Goal: Task Accomplishment & Management: Use online tool/utility

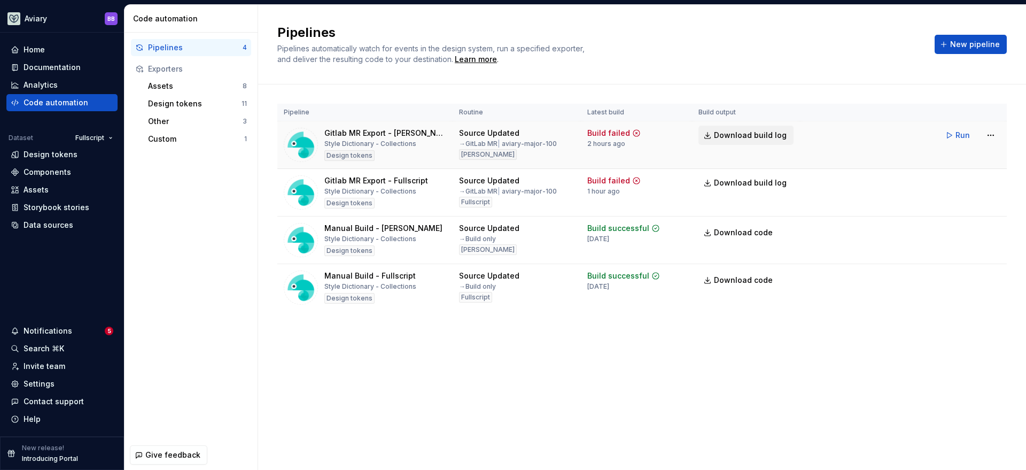
click at [740, 142] on button "Download build log" at bounding box center [745, 135] width 95 height 19
click at [954, 278] on button "Run" at bounding box center [958, 277] width 37 height 19
click at [953, 232] on button "Run" at bounding box center [958, 230] width 37 height 19
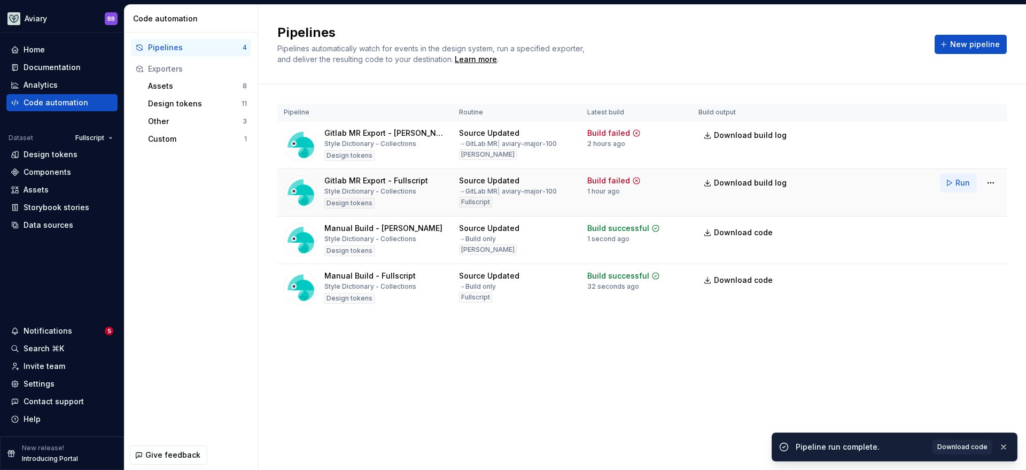
click at [952, 185] on button "Run" at bounding box center [958, 182] width 37 height 19
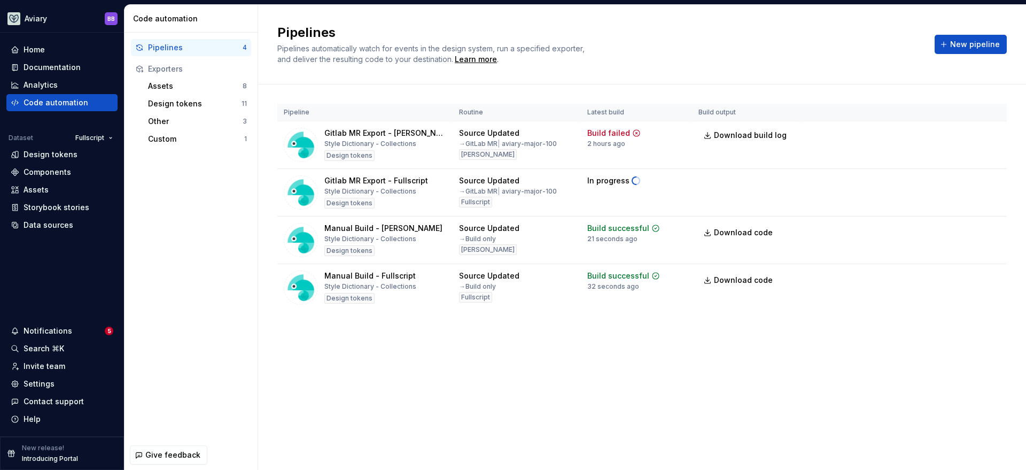
click at [471, 345] on div "Pipeline Routine Latest build Build output Gitlab MR Export - [PERSON_NAME] Dic…" at bounding box center [641, 217] width 729 height 267
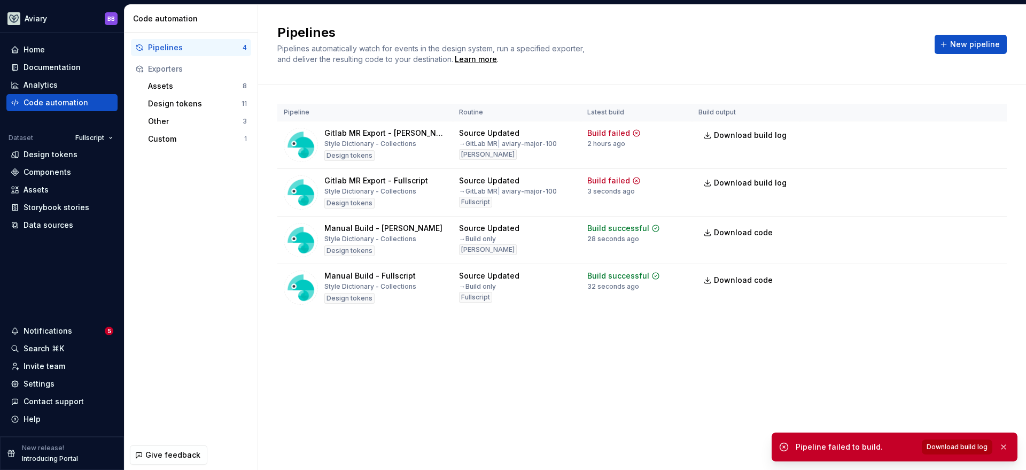
click at [947, 448] on span "Download build log" at bounding box center [956, 446] width 61 height 9
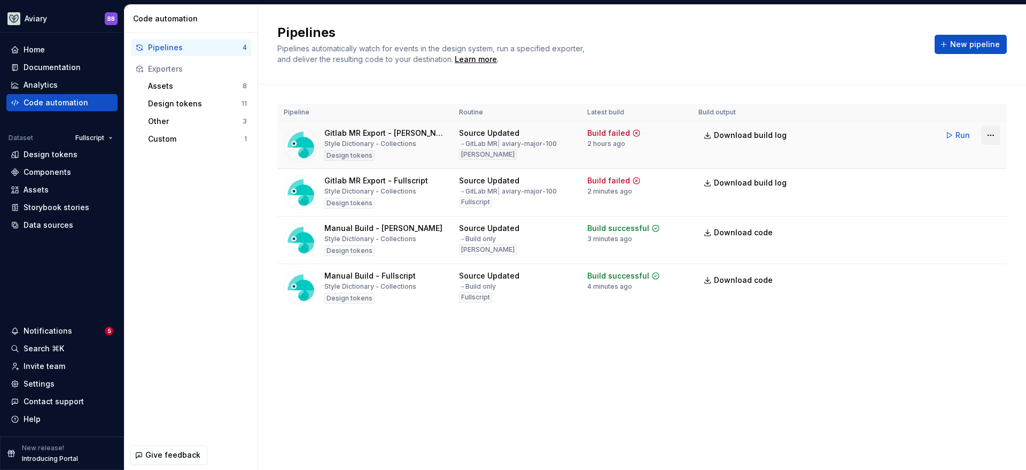
click at [993, 135] on html "Aviary BB Home Documentation Analytics Code automation Dataset Fullscript Desig…" at bounding box center [513, 235] width 1026 height 470
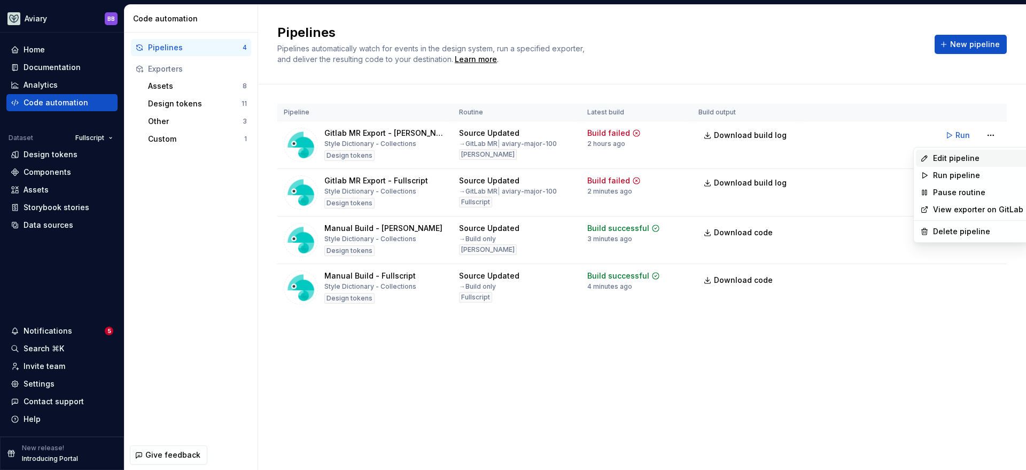
click at [968, 153] on div "Edit pipeline" at bounding box center [978, 158] width 90 height 11
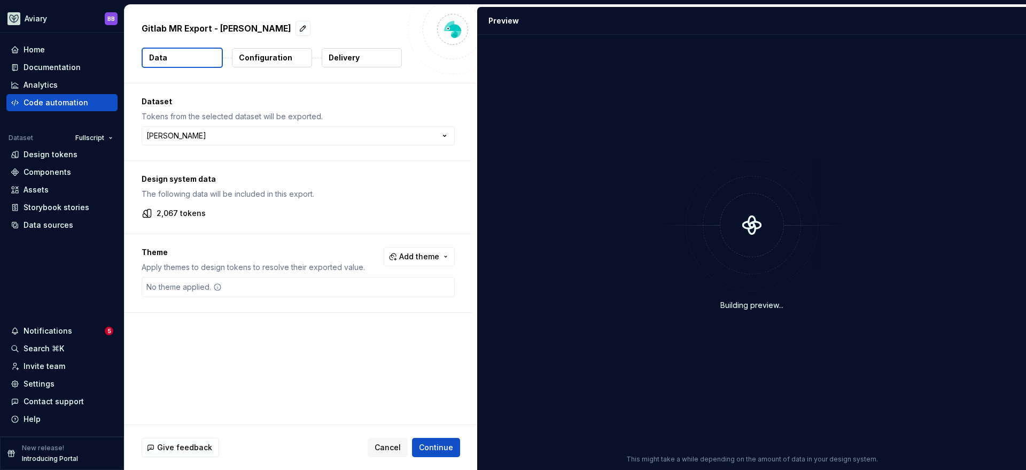
click at [351, 61] on p "Delivery" at bounding box center [344, 57] width 31 height 11
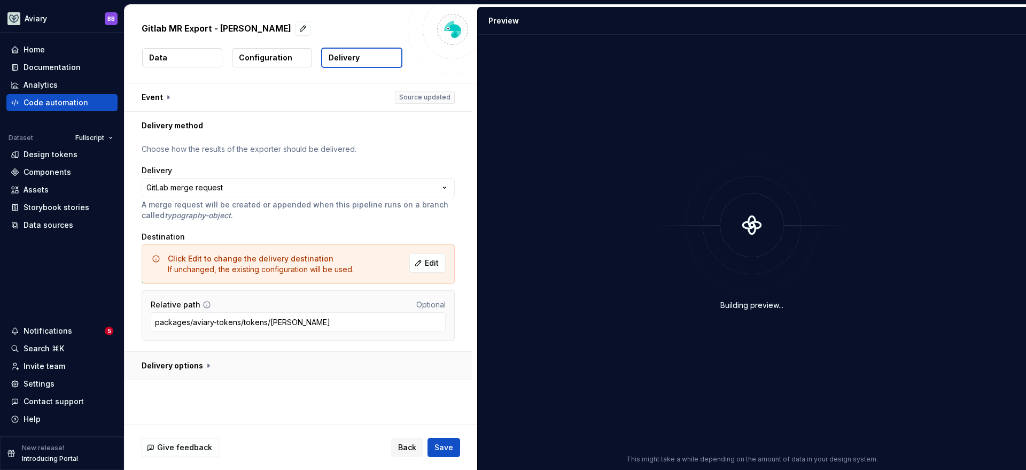
click at [206, 365] on button "button" at bounding box center [297, 366] width 347 height 28
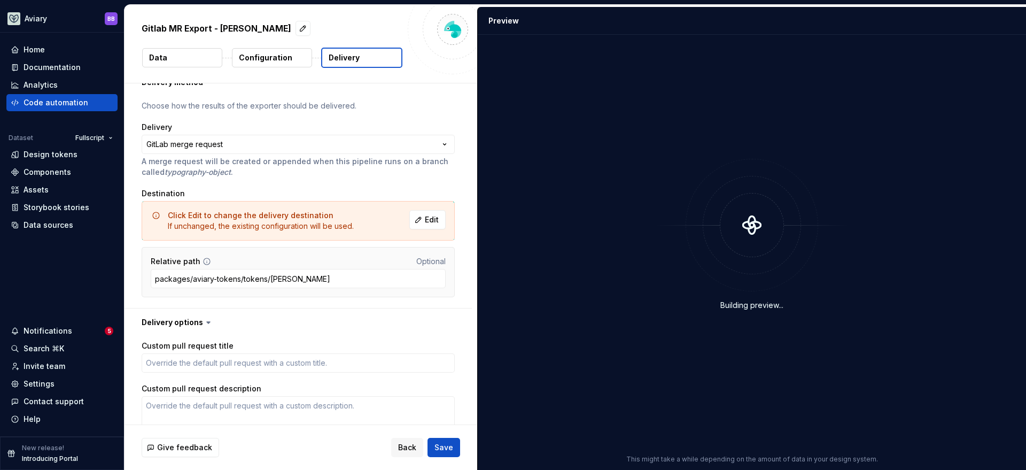
scroll to position [13, 0]
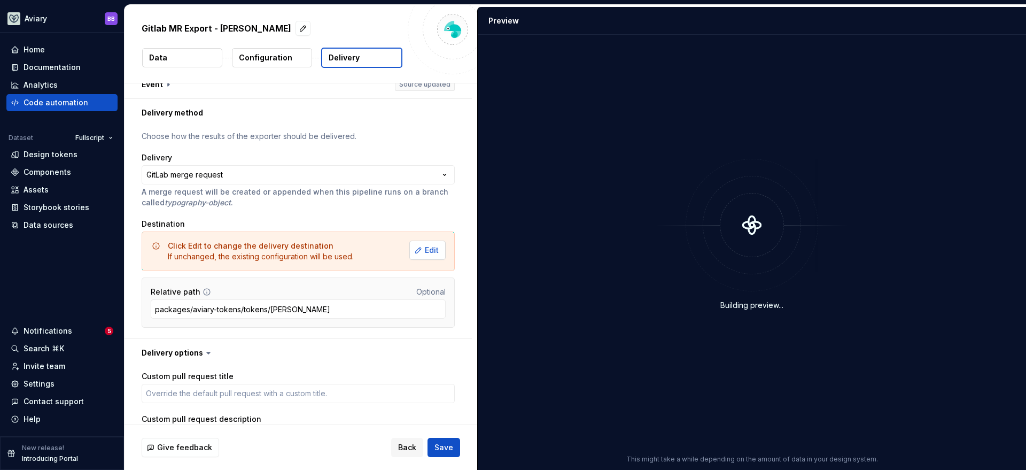
click at [426, 248] on span "Edit" at bounding box center [432, 250] width 14 height 11
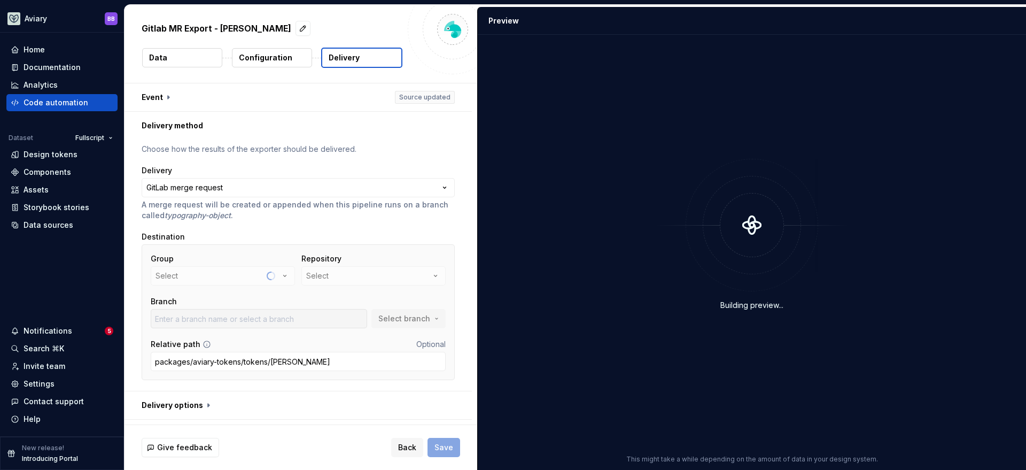
scroll to position [0, 0]
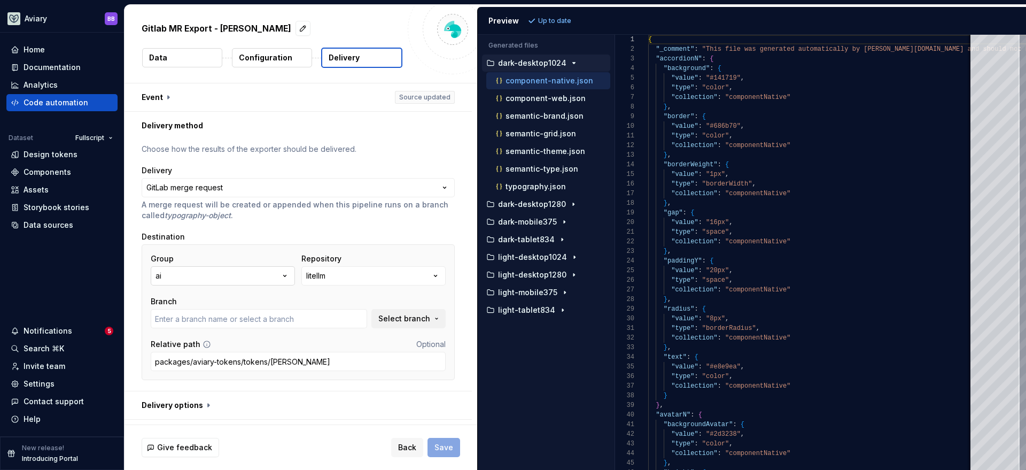
type input "cursor/integrate-vector-store-search-via-main-py-hook-ed74"
click at [255, 276] on button "ai" at bounding box center [223, 275] width 144 height 19
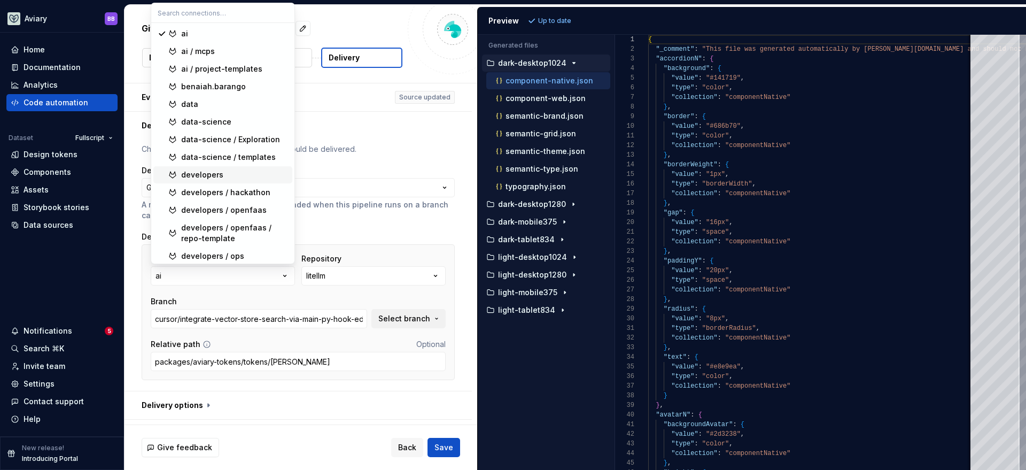
click at [235, 175] on div "developers" at bounding box center [234, 174] width 107 height 11
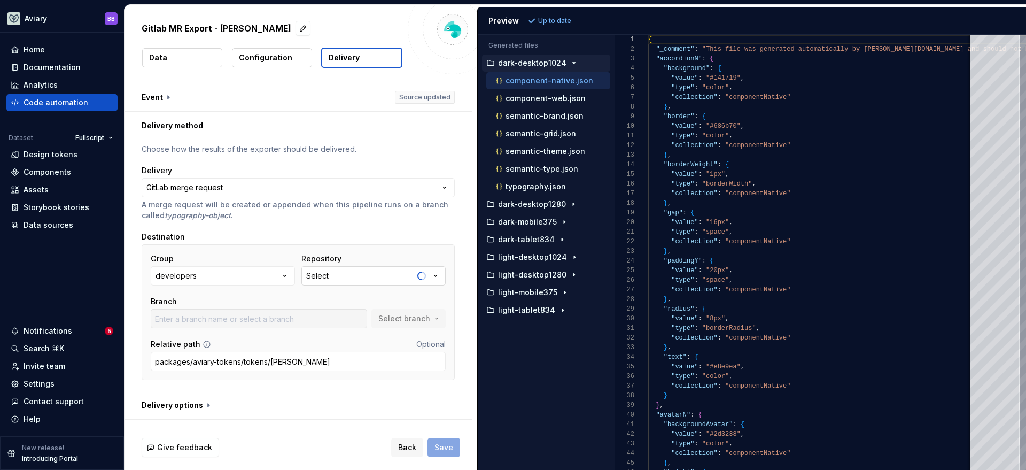
click at [349, 272] on button "Select" at bounding box center [373, 275] width 144 height 19
click at [340, 246] on div "Group developers Repository Select Branch Select branch Relative path Optional …" at bounding box center [298, 312] width 313 height 136
click at [346, 272] on button "Select" at bounding box center [373, 275] width 144 height 19
click at [345, 275] on div "api-dashboard" at bounding box center [332, 275] width 52 height 11
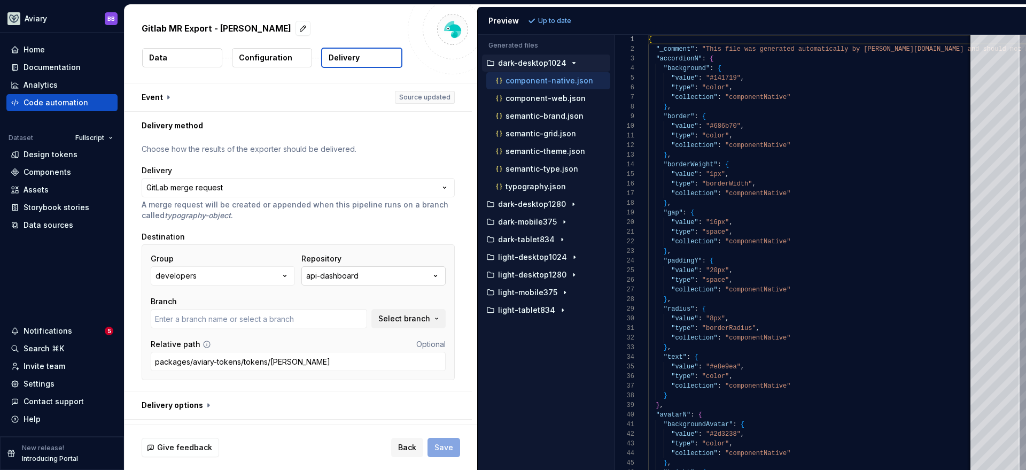
type input "add-bulma"
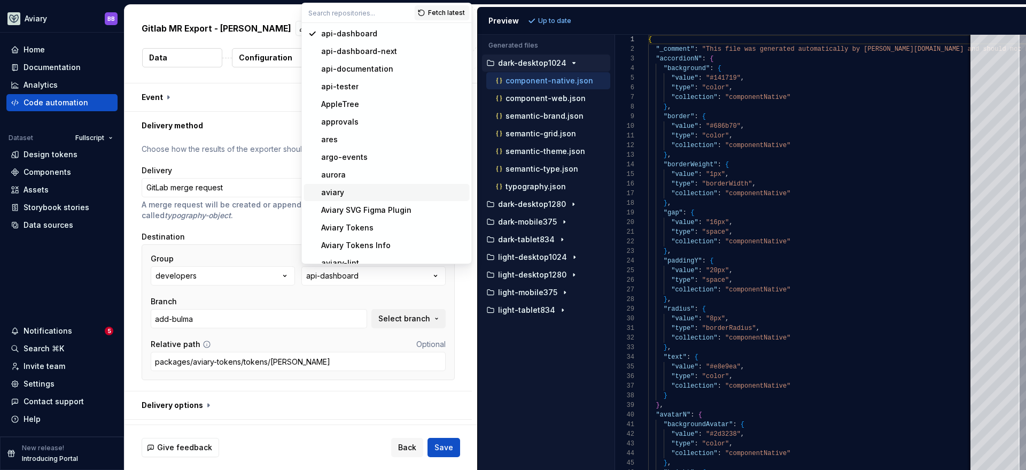
click at [356, 195] on div "aviary" at bounding box center [393, 192] width 144 height 11
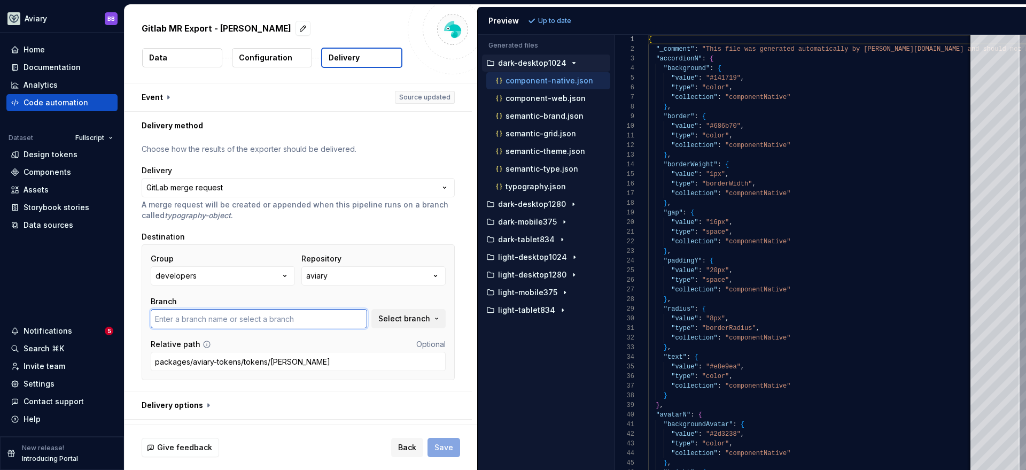
click at [233, 321] on input "text" at bounding box center [259, 318] width 216 height 19
click at [378, 318] on button "Select branch" at bounding box center [408, 318] width 74 height 19
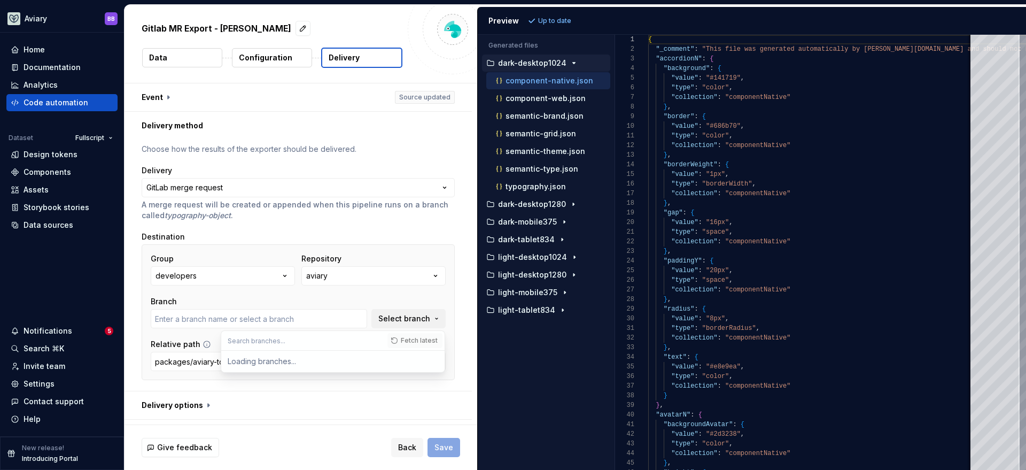
type input "0.0.2-tokens"
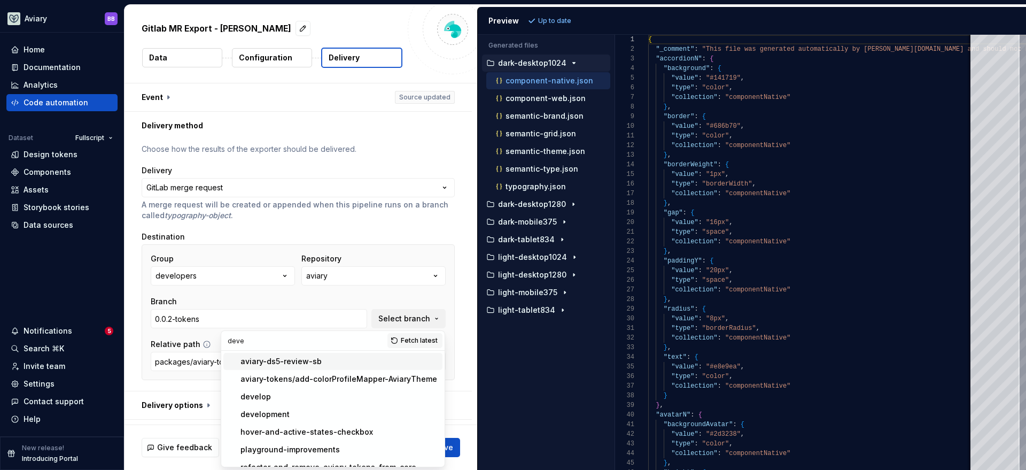
type input "devel"
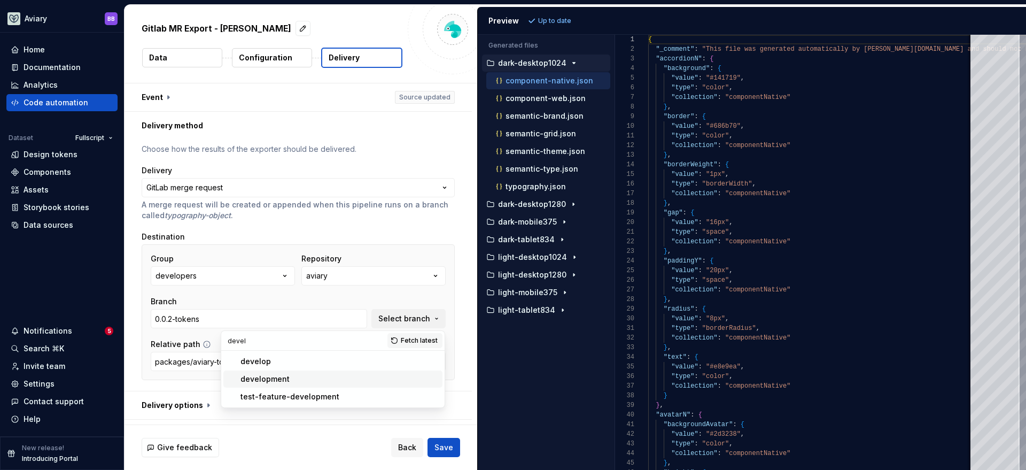
type input "development"
click at [206, 401] on button "button" at bounding box center [297, 405] width 347 height 28
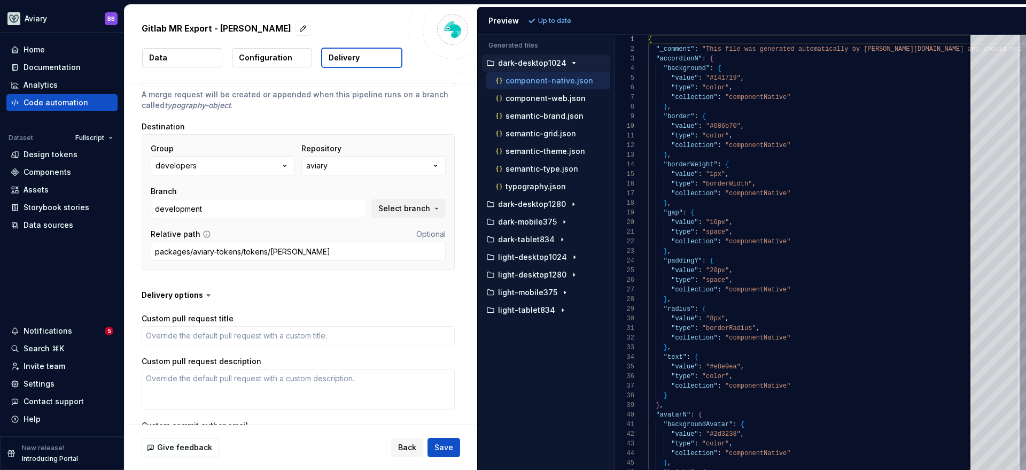
scroll to position [55, 0]
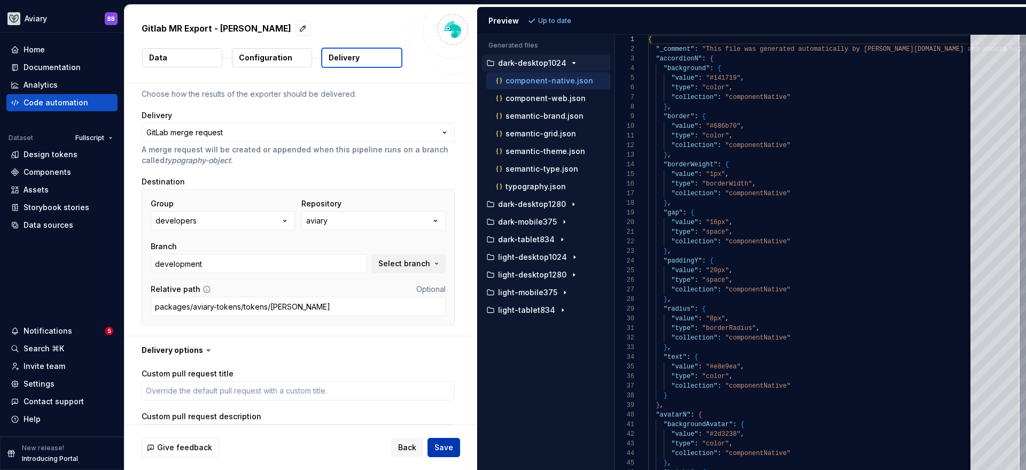
click at [450, 445] on span "Save" at bounding box center [443, 447] width 19 height 11
type textarea "*"
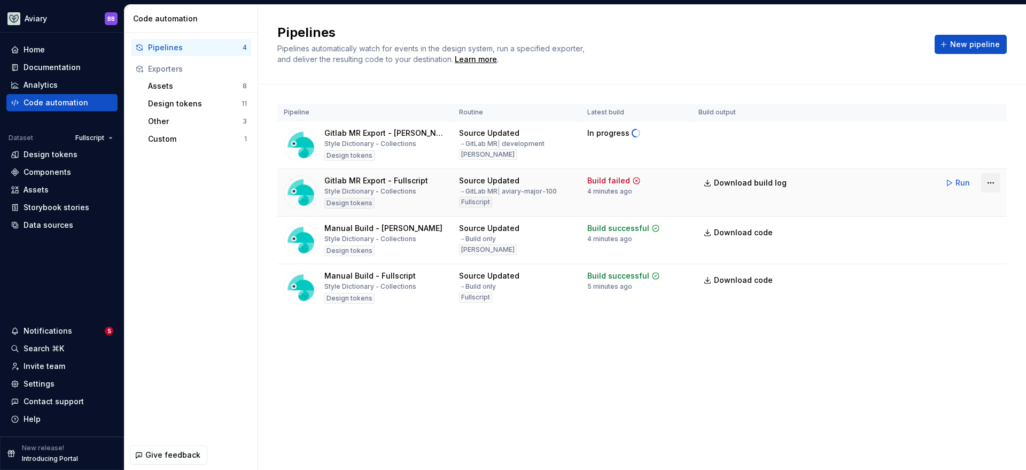
click at [988, 186] on html "Aviary BB Home Documentation Analytics Code automation Dataset Fullscript Desig…" at bounding box center [513, 235] width 1026 height 470
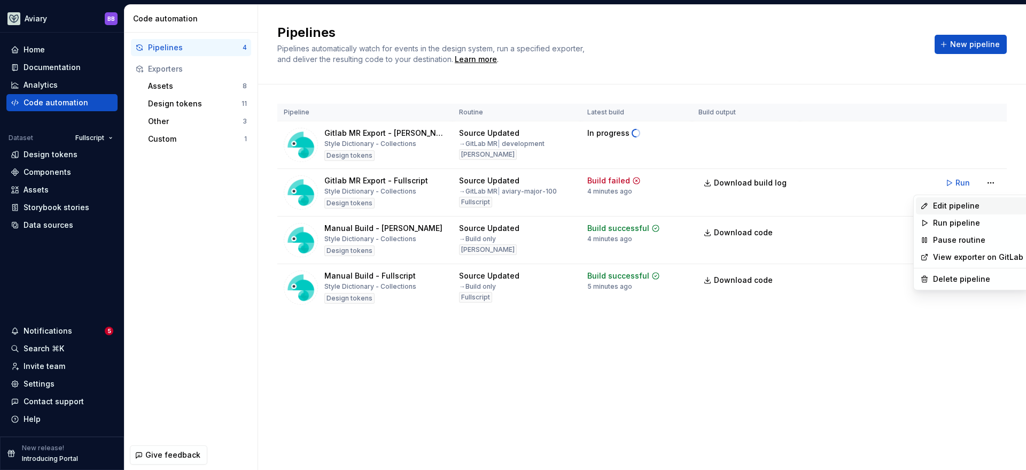
click at [937, 204] on div "Edit pipeline" at bounding box center [978, 205] width 90 height 11
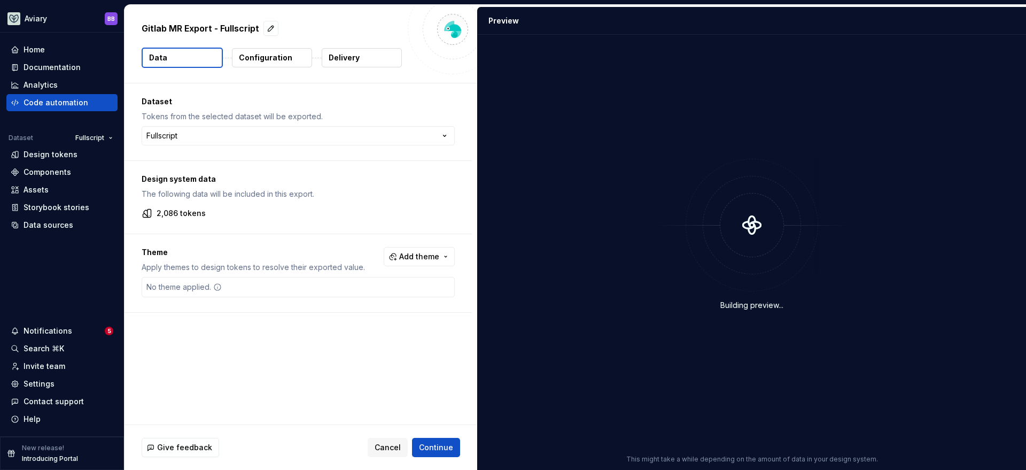
click at [383, 53] on button "Delivery" at bounding box center [362, 57] width 80 height 19
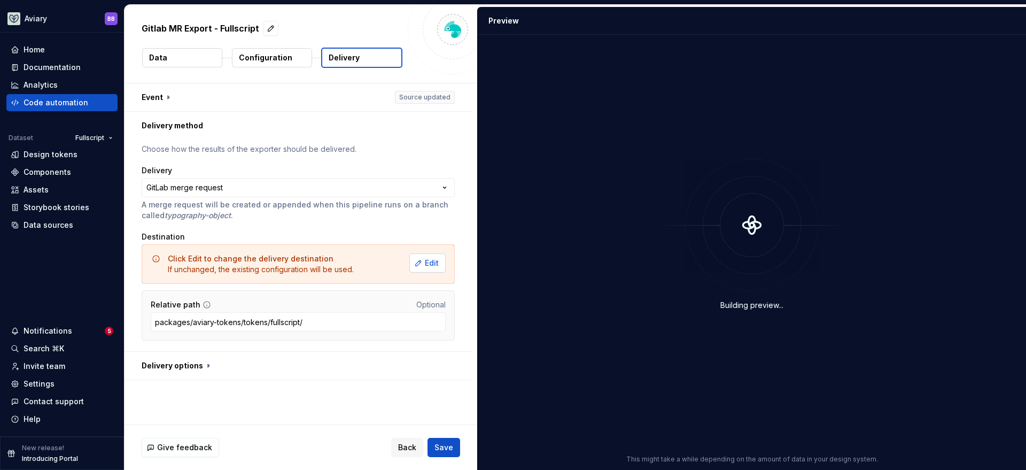
click at [423, 259] on button "Edit" at bounding box center [427, 262] width 36 height 19
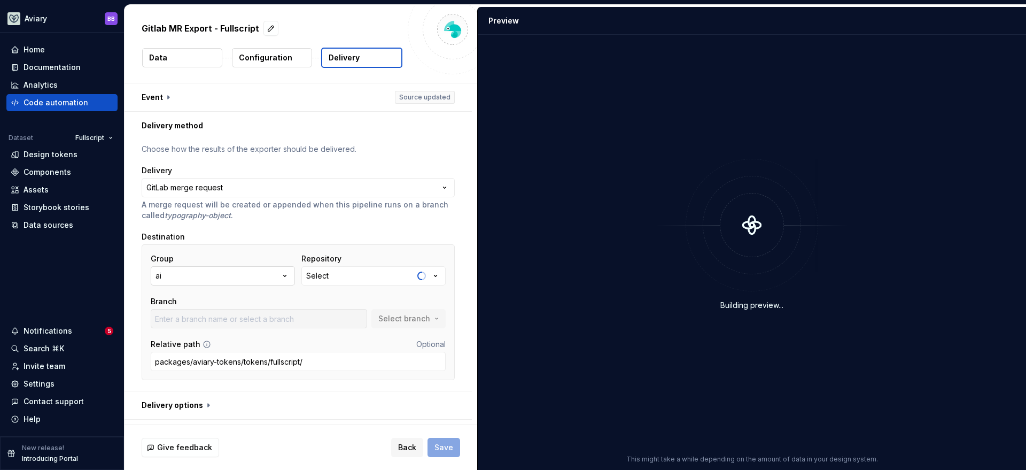
click at [244, 279] on button "ai" at bounding box center [223, 275] width 144 height 19
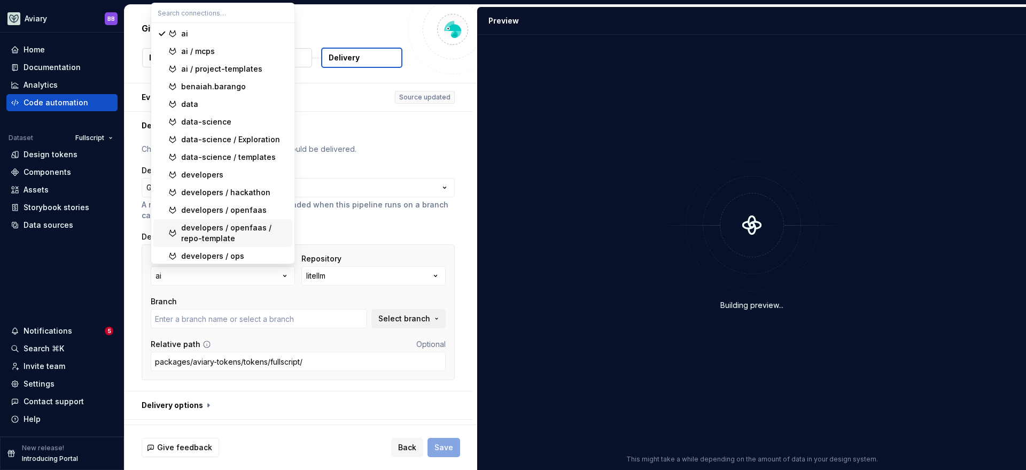
type input "cursor/integrate-vector-store-search-via-main-py-hook-ed74"
click at [229, 181] on span "developers" at bounding box center [222, 174] width 139 height 17
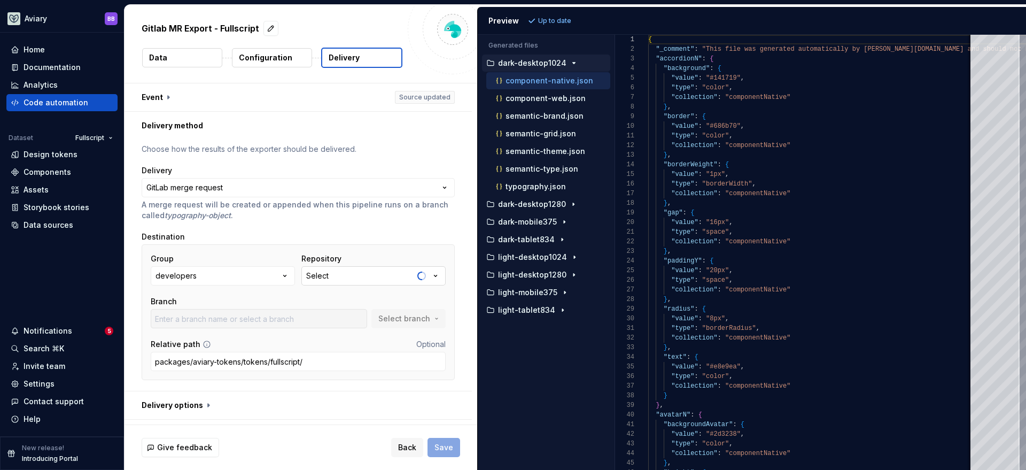
click at [354, 273] on button "Select" at bounding box center [373, 275] width 144 height 19
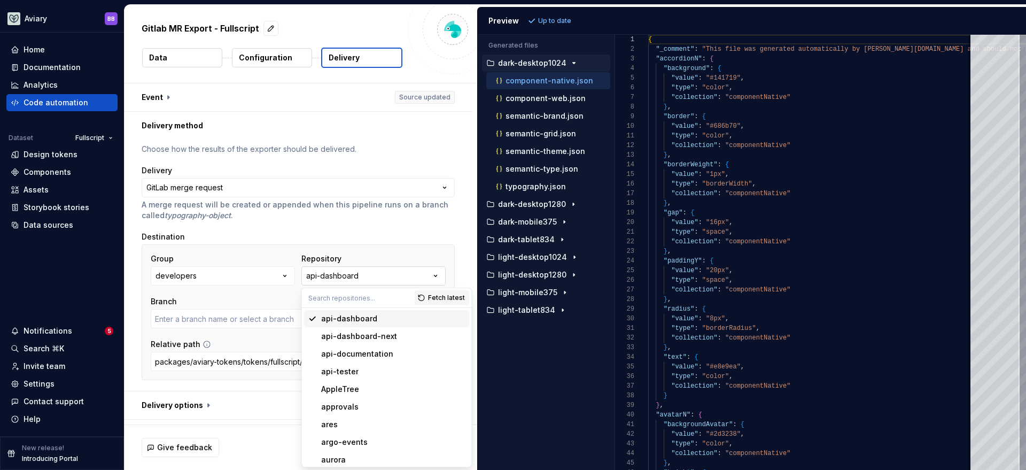
type input "add-bulma"
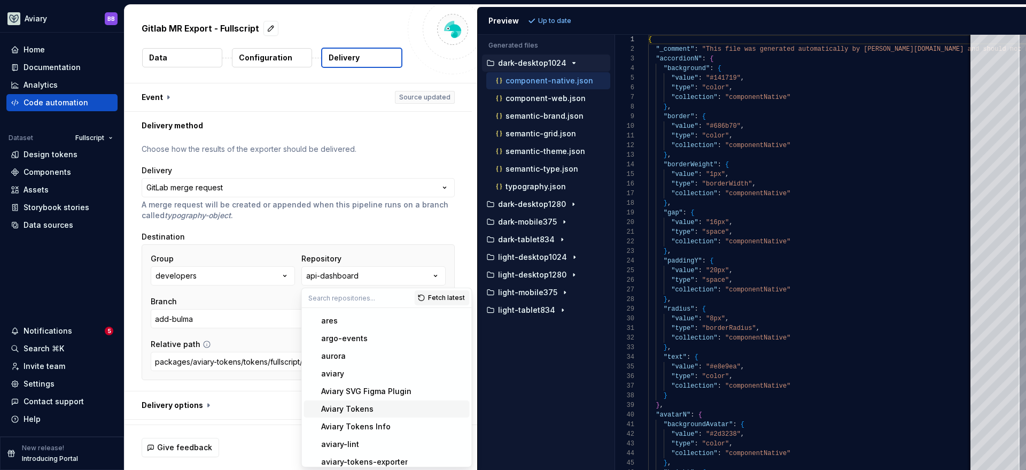
scroll to position [97, 0]
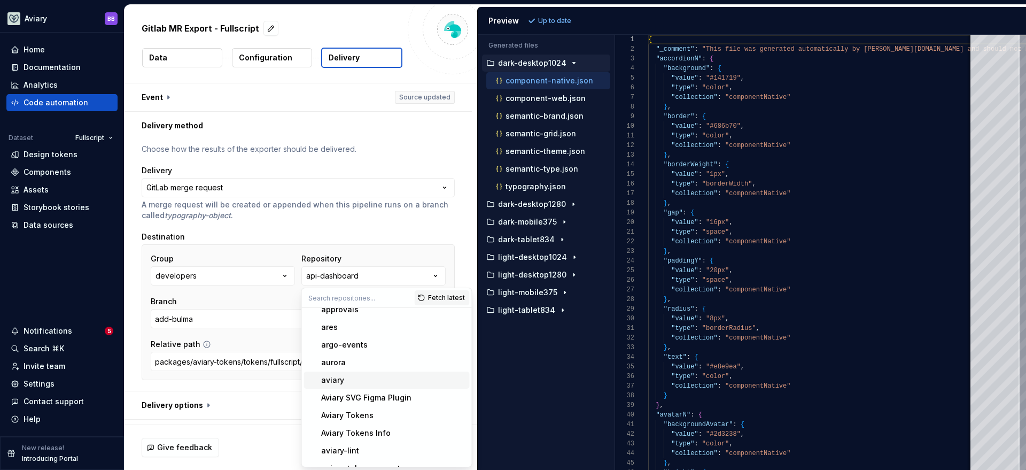
click at [340, 380] on div "aviary" at bounding box center [332, 380] width 23 height 11
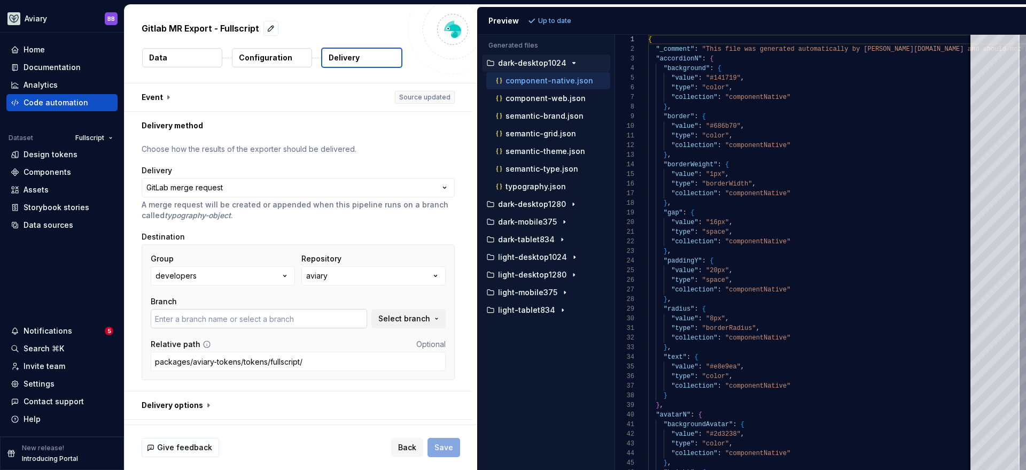
click at [314, 322] on input "text" at bounding box center [259, 318] width 216 height 19
click at [396, 319] on span "Select branch" at bounding box center [404, 318] width 52 height 11
click at [283, 314] on input "text" at bounding box center [259, 318] width 216 height 19
type input "0.0.2-tokens"
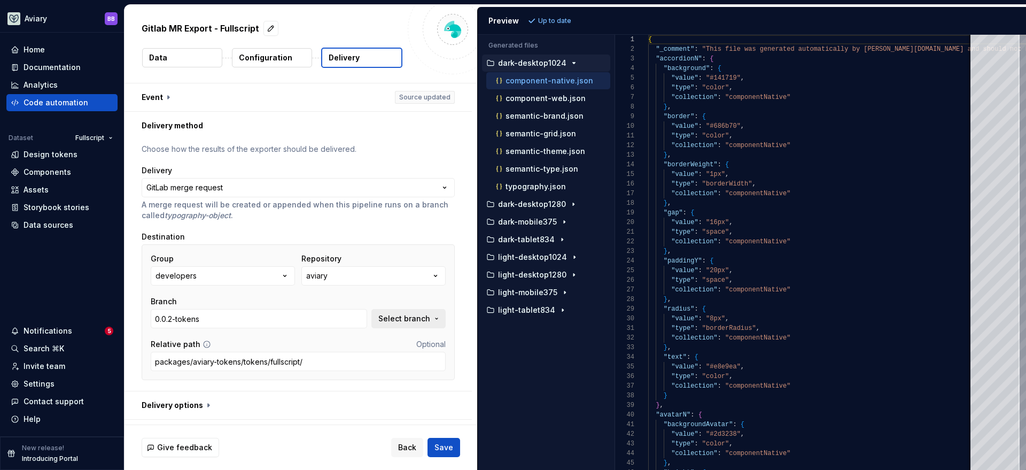
click at [401, 316] on span "Select branch" at bounding box center [404, 318] width 52 height 11
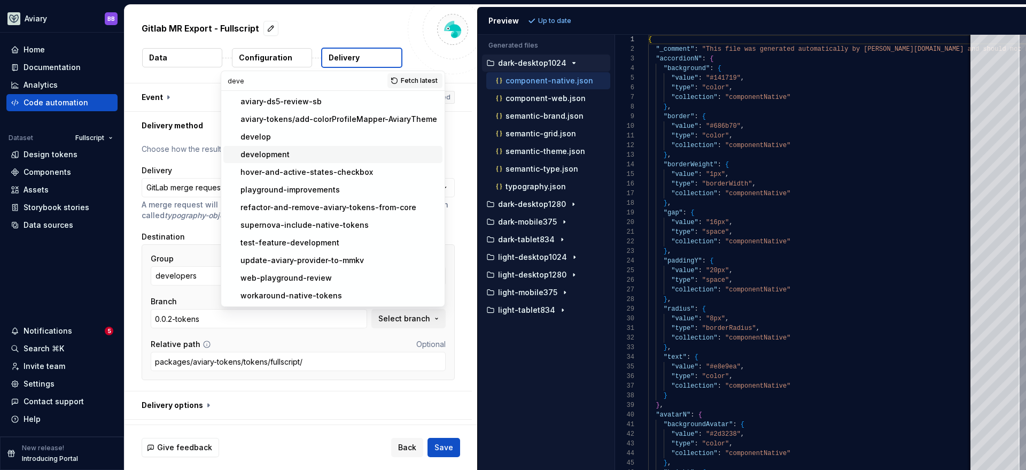
type input "deve"
click at [268, 151] on div "development" at bounding box center [264, 154] width 49 height 11
type input "development"
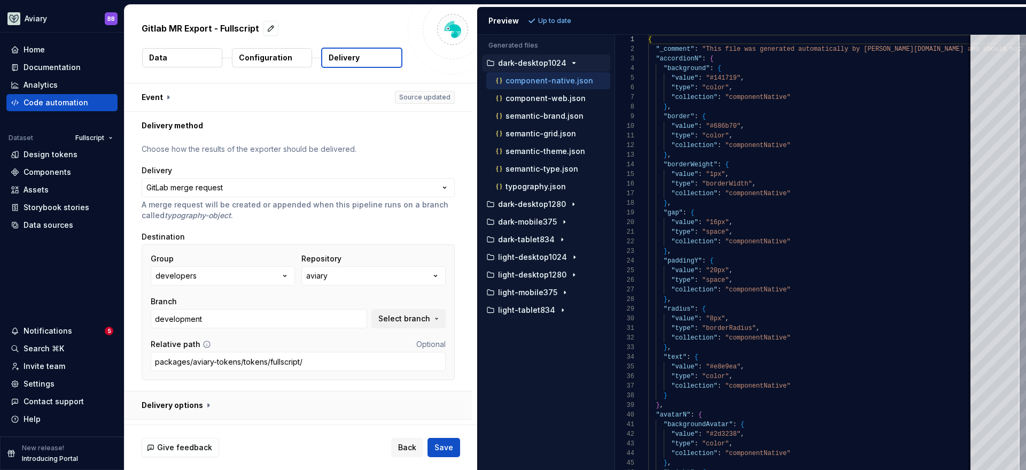
click at [332, 406] on button "button" at bounding box center [297, 405] width 347 height 28
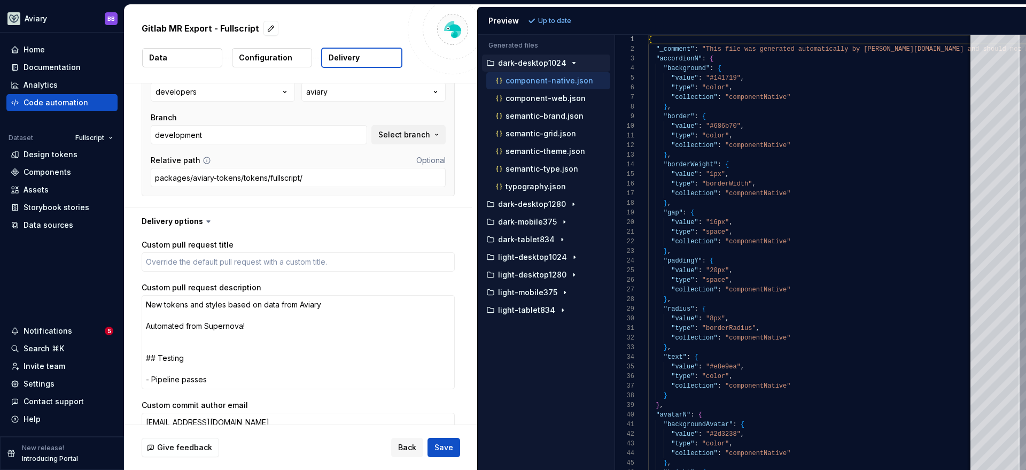
scroll to position [293, 0]
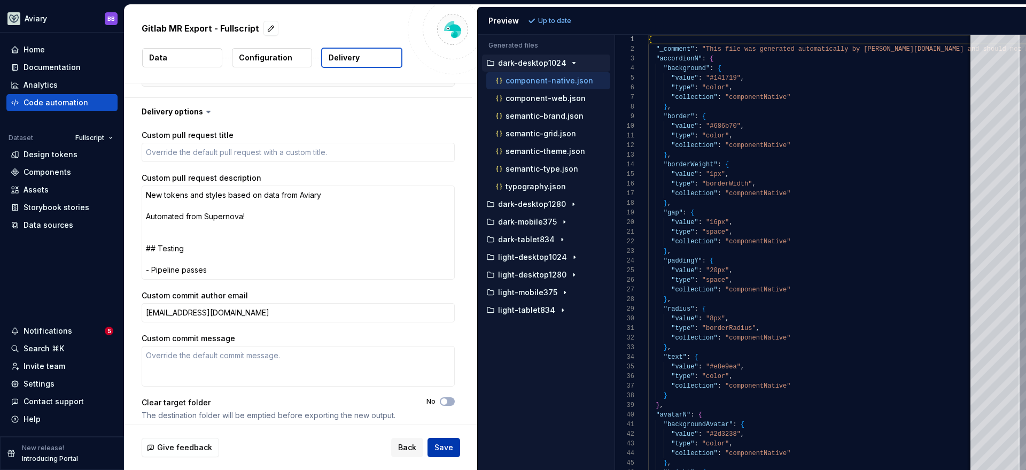
click at [453, 450] on span "Save" at bounding box center [443, 447] width 19 height 11
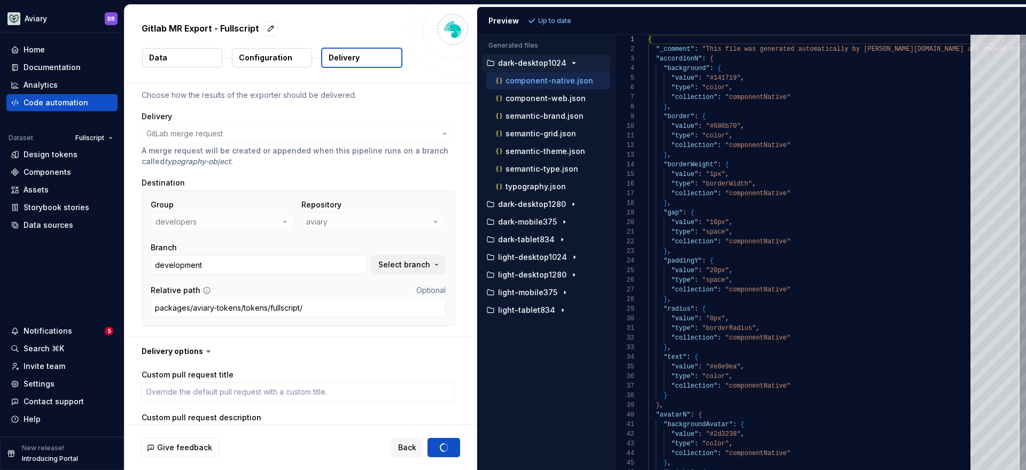
scroll to position [33, 0]
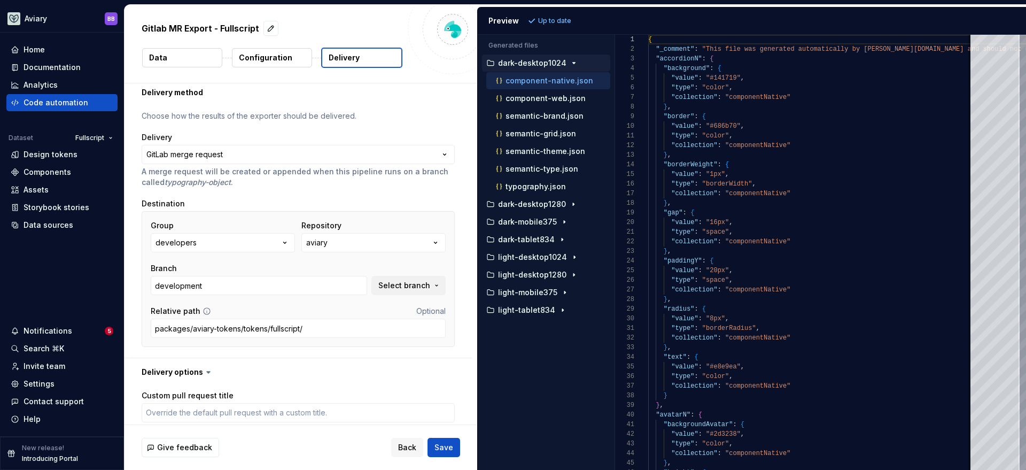
type textarea "*"
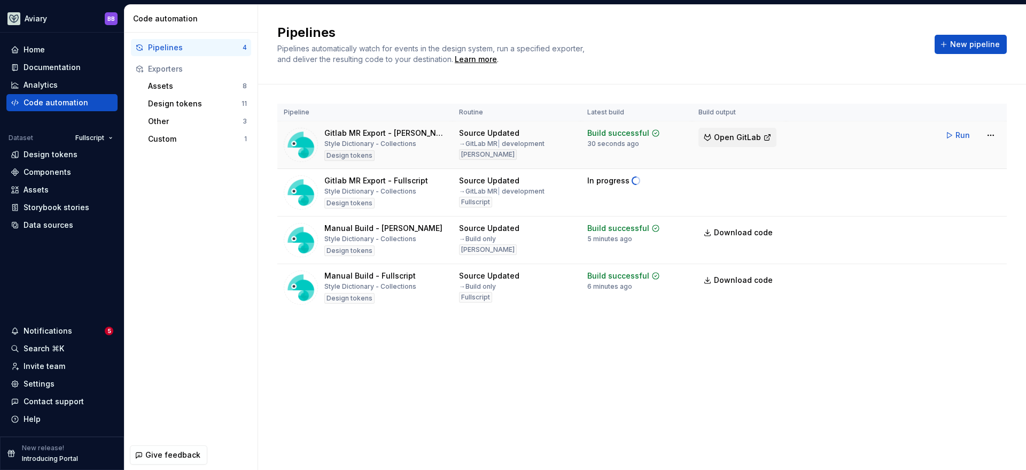
click at [735, 139] on span "Open GitLab" at bounding box center [737, 137] width 47 height 11
